Goal: Task Accomplishment & Management: Use online tool/utility

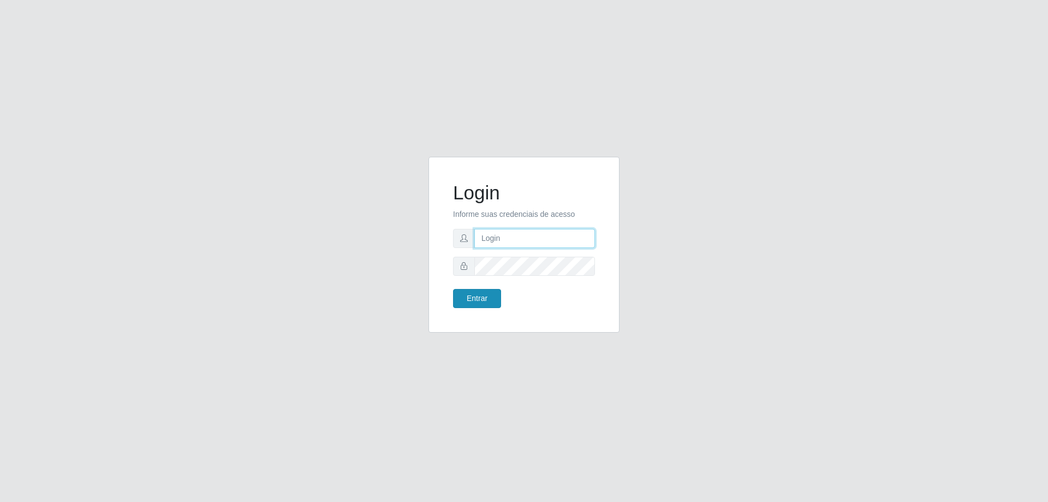
type input "[EMAIL_ADDRESS][DOMAIN_NAME]"
click at [484, 299] on button "Entrar" at bounding box center [477, 298] width 48 height 19
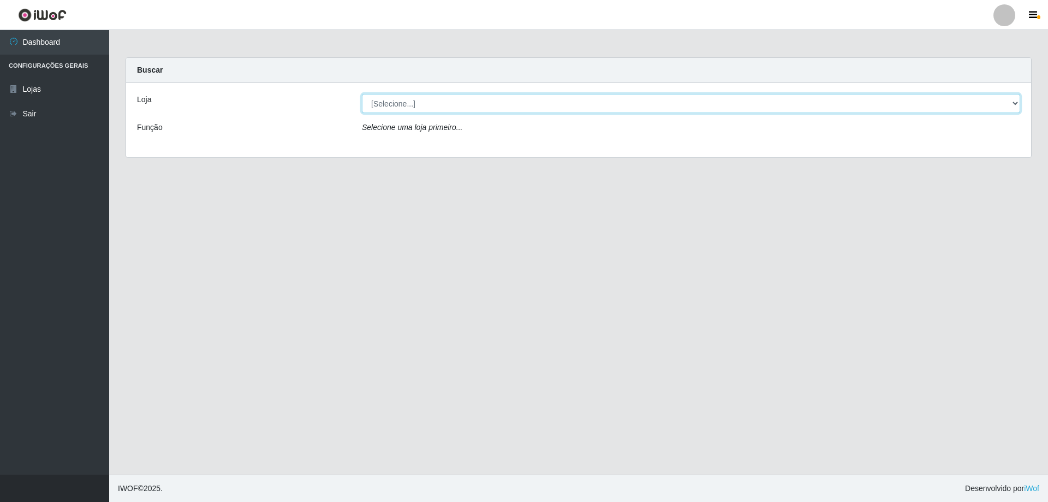
click at [457, 104] on select "[Selecione...] SuperShow Bis - [GEOGRAPHIC_DATA]" at bounding box center [691, 103] width 658 height 19
select select "59"
click at [362, 94] on select "[Selecione...] SuperShow Bis - [GEOGRAPHIC_DATA]" at bounding box center [691, 103] width 658 height 19
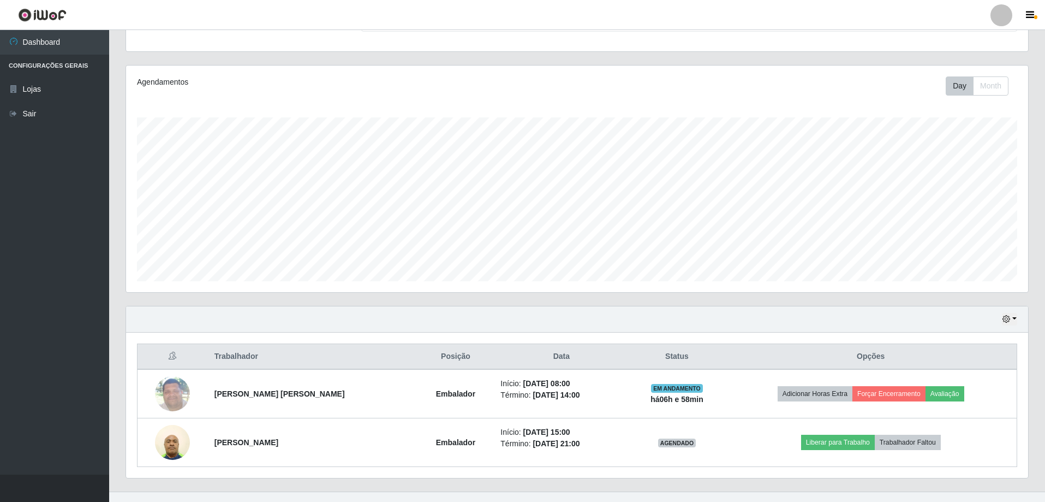
scroll to position [126, 0]
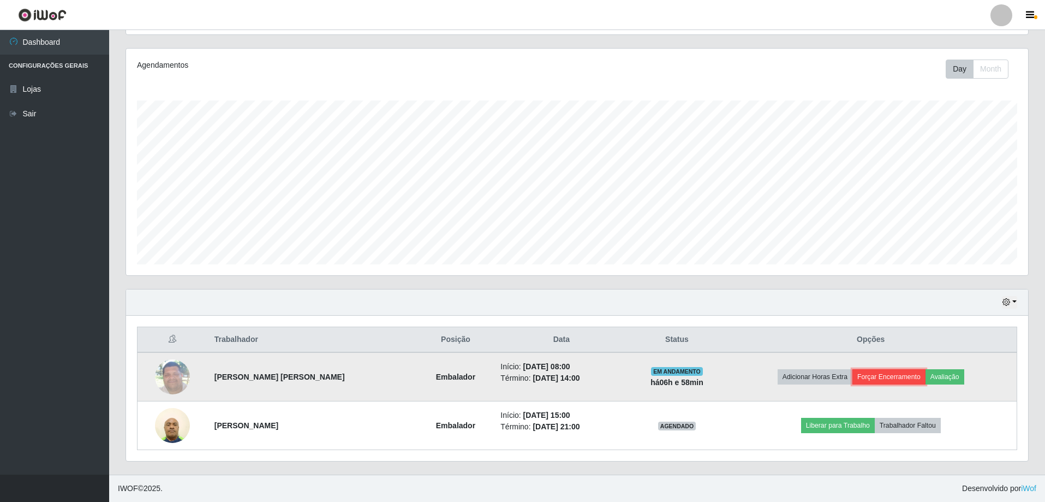
click at [892, 374] on button "Forçar Encerramento" at bounding box center [889, 376] width 73 height 15
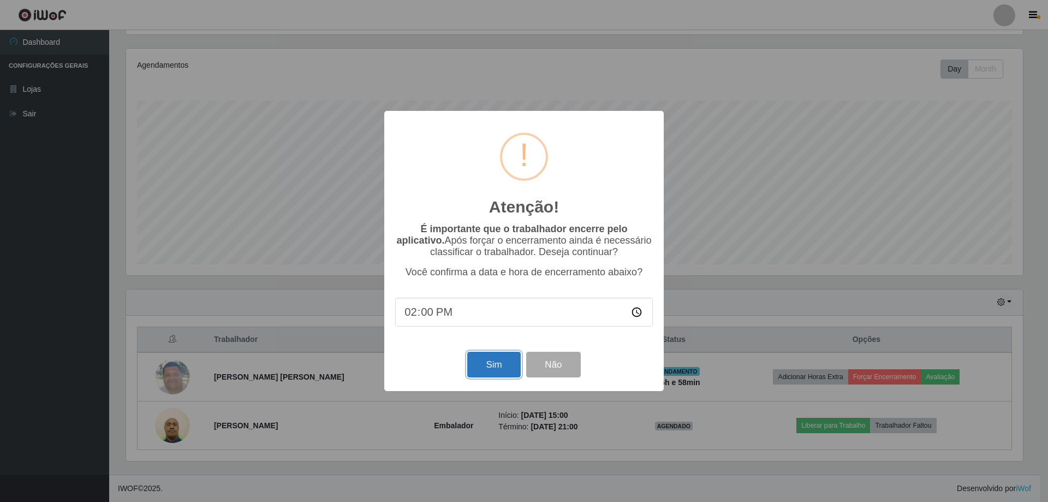
click at [498, 369] on button "Sim" at bounding box center [493, 364] width 53 height 26
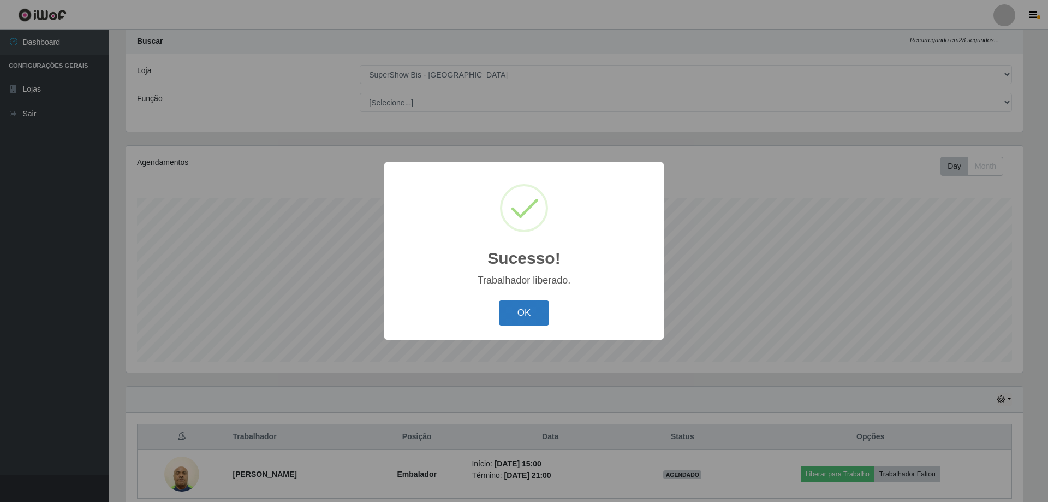
click at [536, 314] on button "OK" at bounding box center [524, 313] width 51 height 26
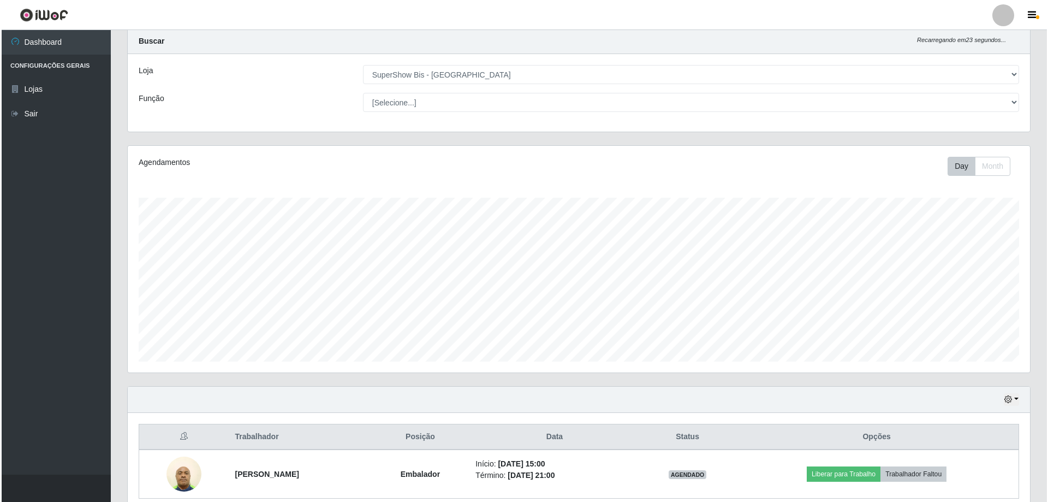
scroll to position [78, 0]
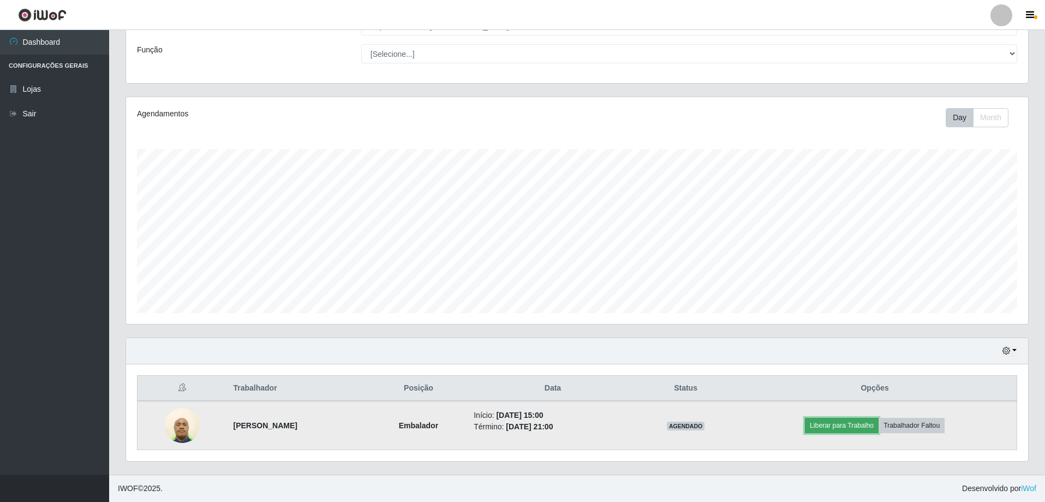
click at [865, 426] on button "Liberar para Trabalho" at bounding box center [842, 425] width 74 height 15
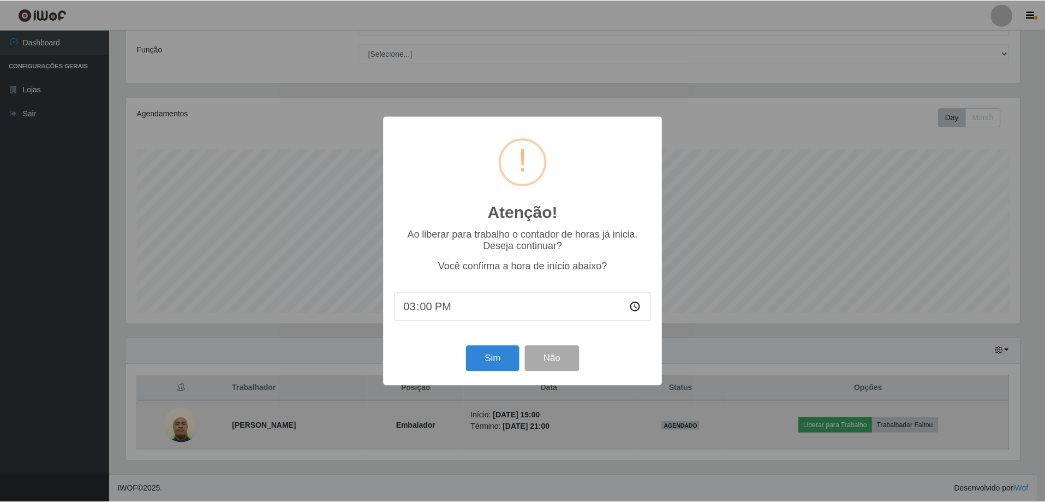
scroll to position [226, 897]
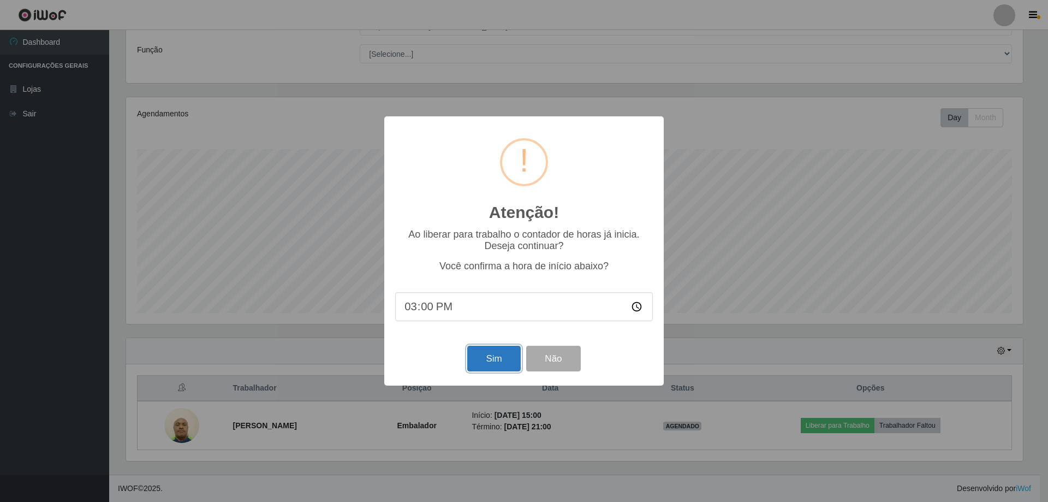
click at [492, 357] on button "Sim" at bounding box center [493, 358] width 53 height 26
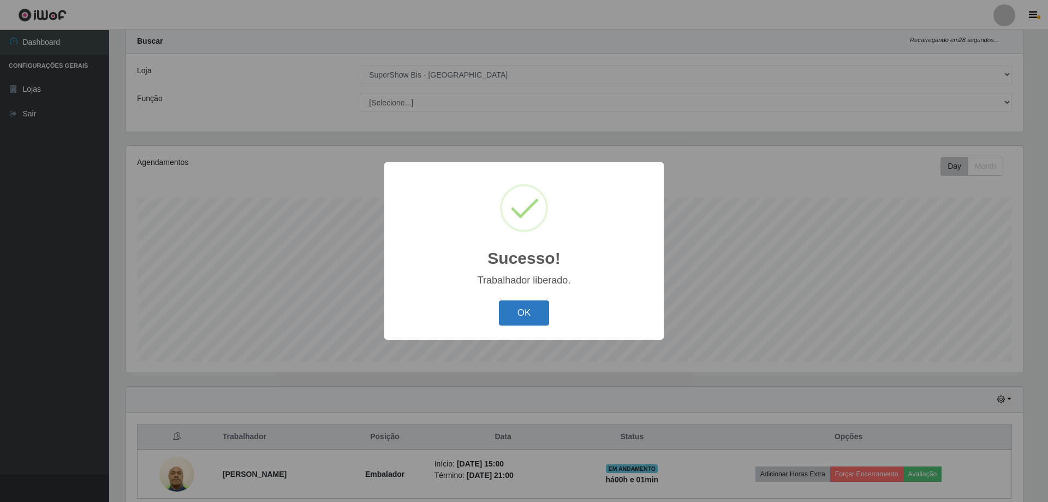
click at [527, 316] on button "OK" at bounding box center [524, 313] width 51 height 26
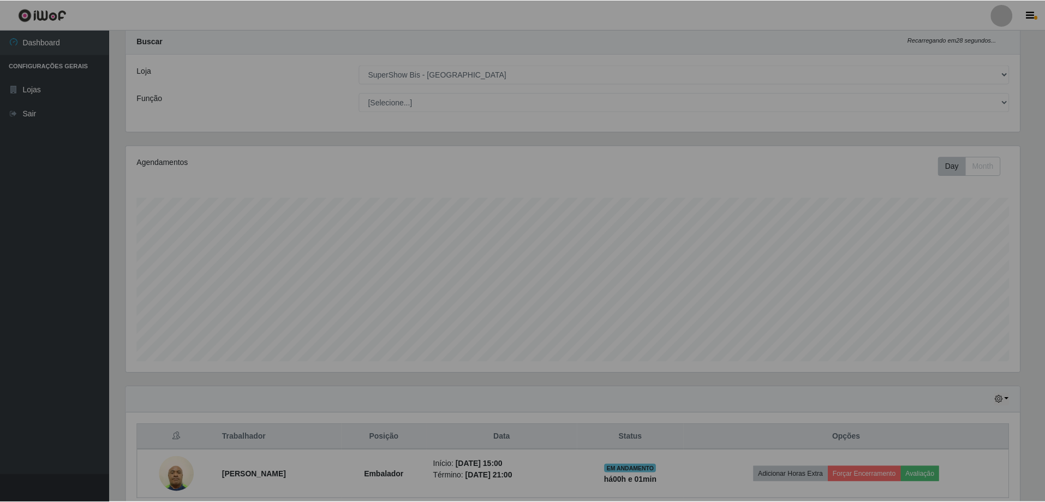
scroll to position [226, 902]
